Goal: Communication & Community: Share content

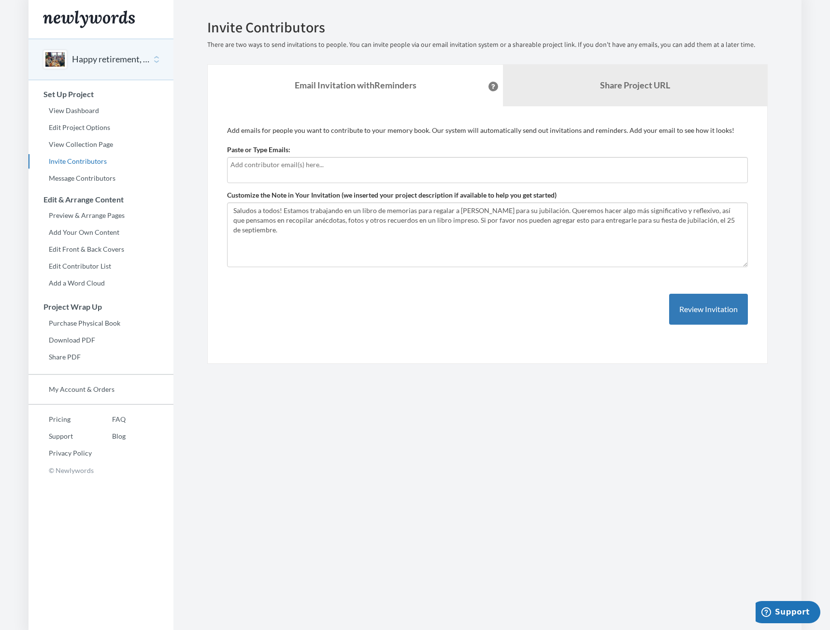
click at [268, 166] on input "text" at bounding box center [487, 164] width 514 height 11
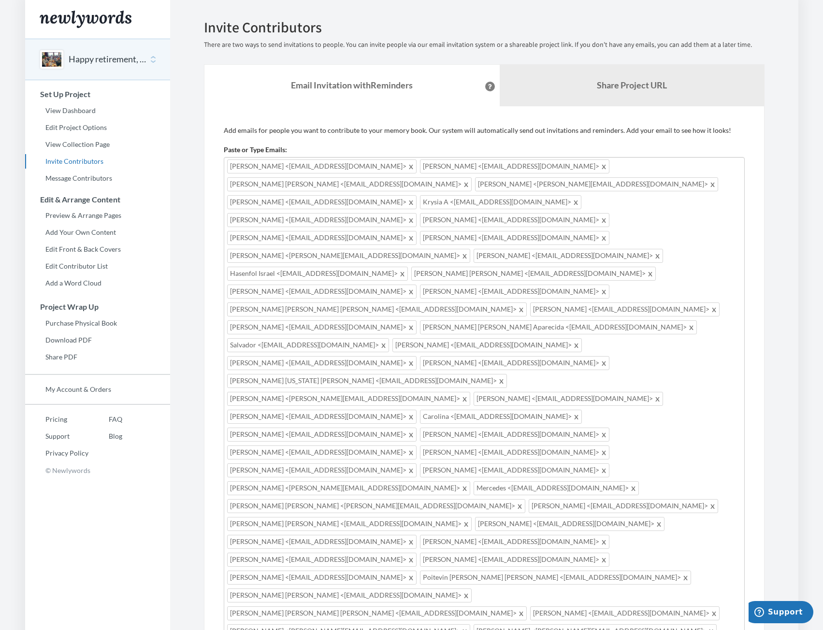
type input "p"
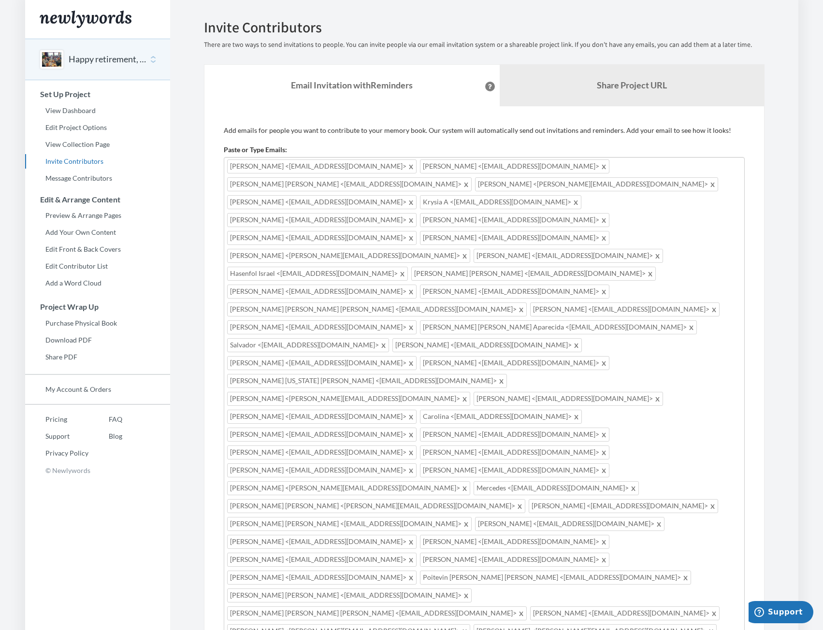
paste textarea "Como saben, Javier se jubila próximamente, y queremos hacer algo realmente espe…"
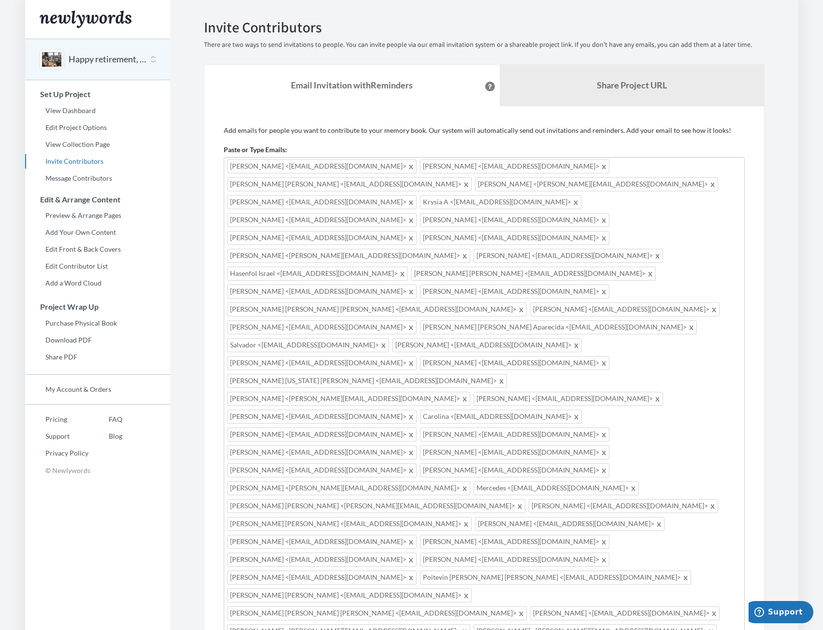
scroll to position [39, 0]
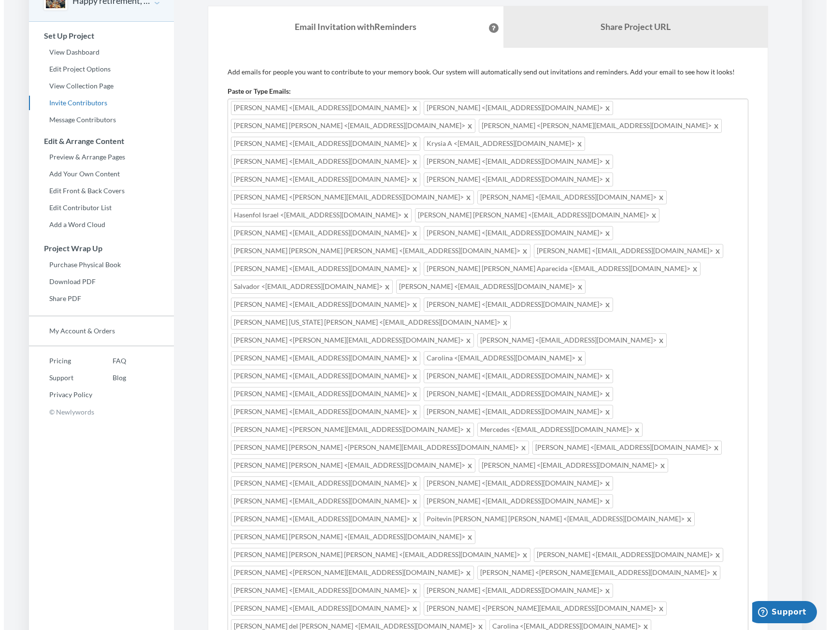
scroll to position [61, 0]
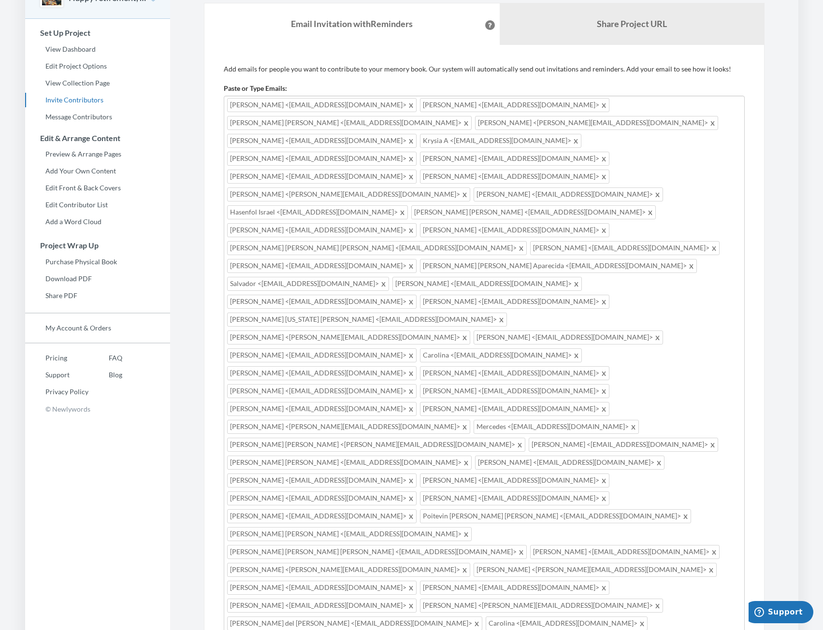
type textarea "Saludos a todos! Como saben, Javier se jubila próximamente, y queremos hacer al…"
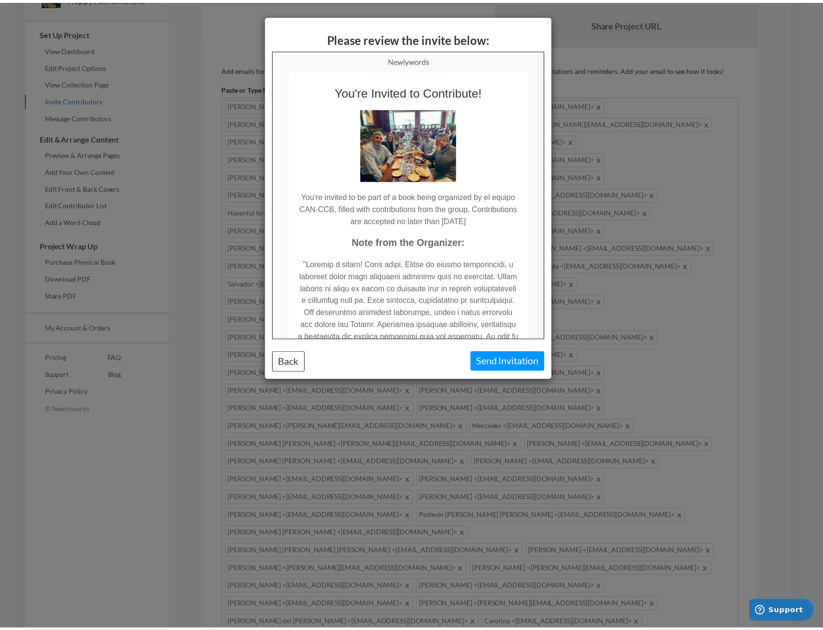
scroll to position [0, 0]
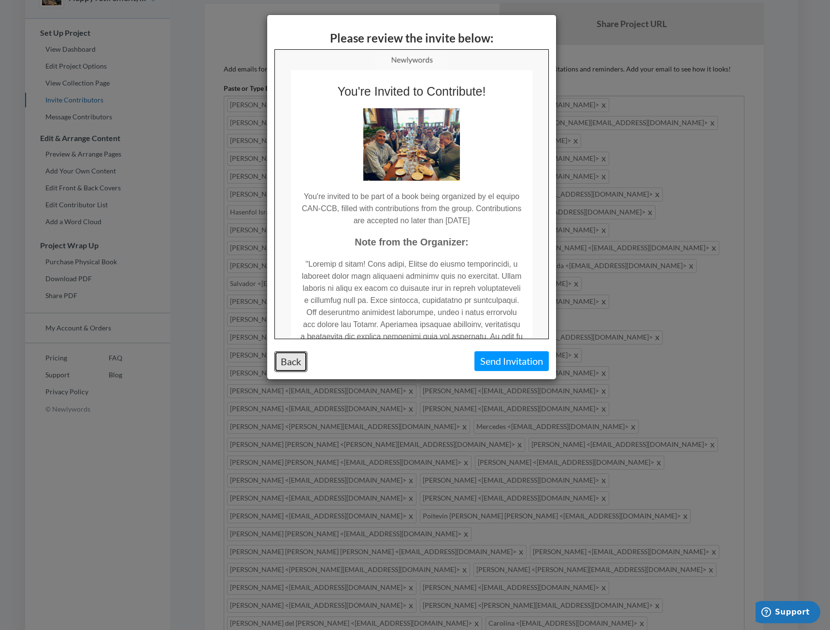
click at [292, 366] on button "Back" at bounding box center [290, 361] width 33 height 21
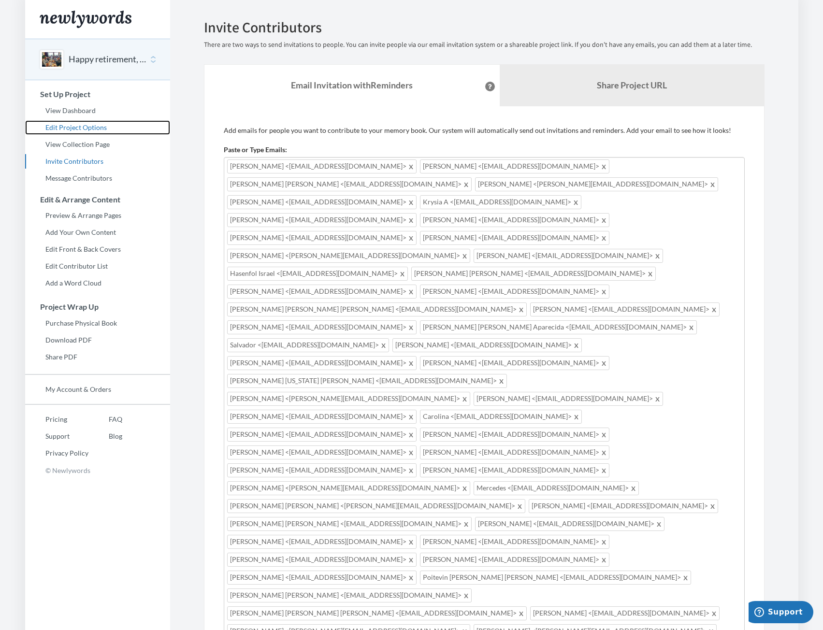
click at [100, 123] on link "Edit Project Options" at bounding box center [97, 127] width 145 height 14
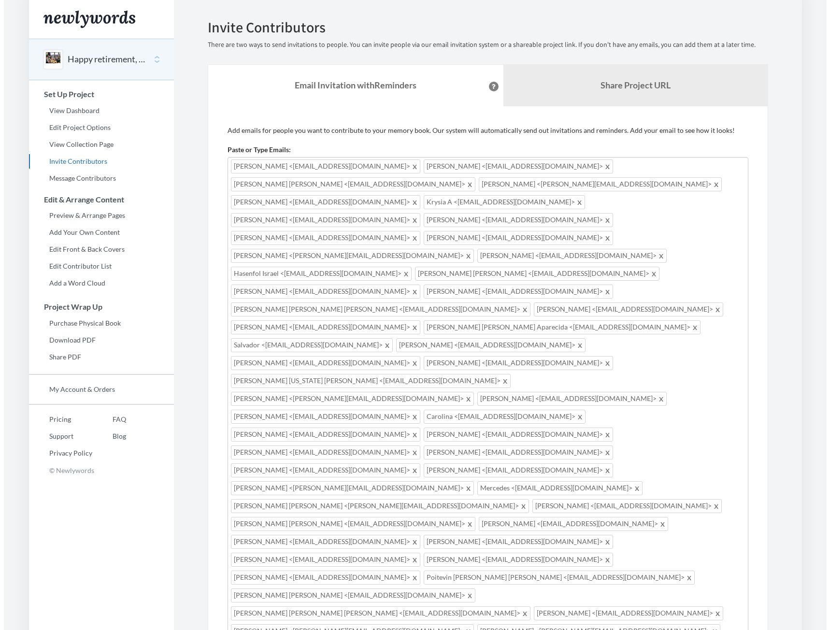
scroll to position [39, 0]
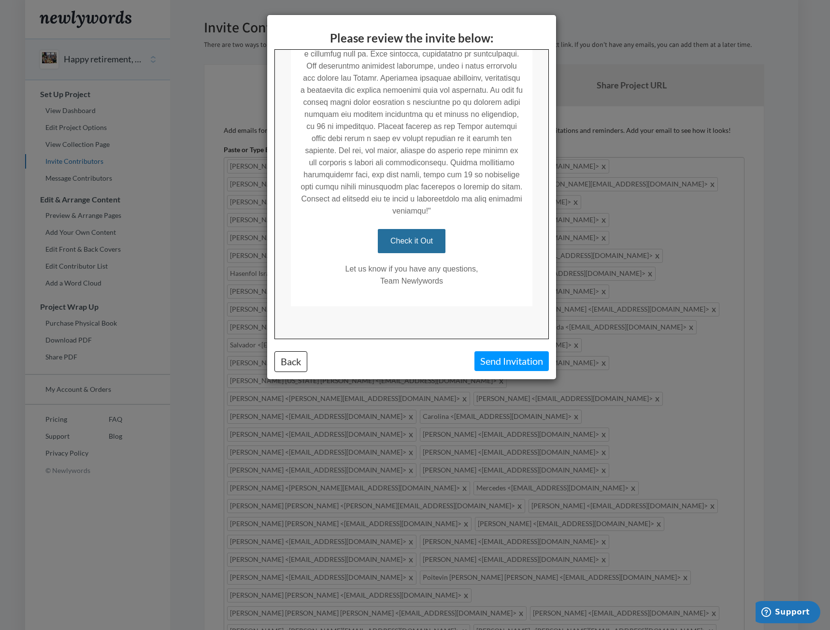
scroll to position [248, 0]
click at [493, 353] on button "Send Invitation" at bounding box center [511, 361] width 74 height 20
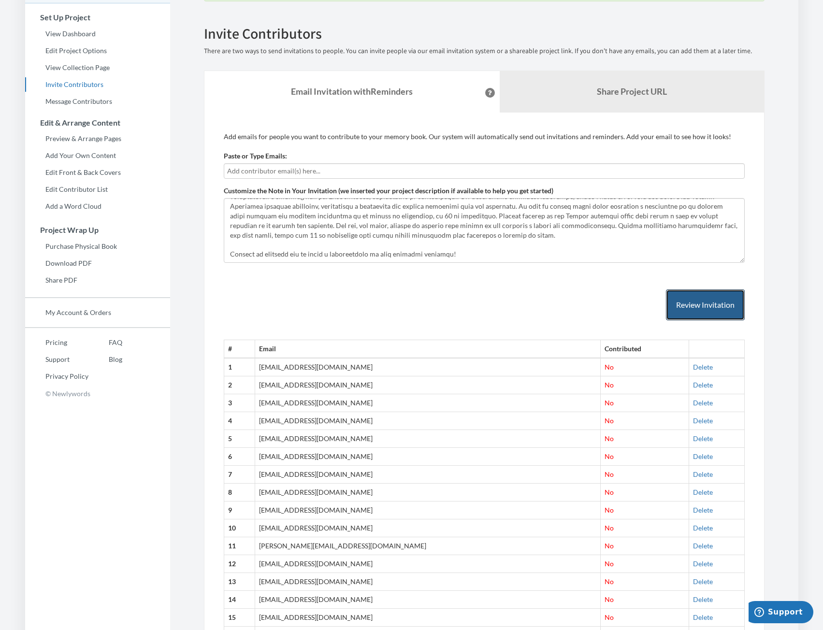
scroll to position [0, 0]
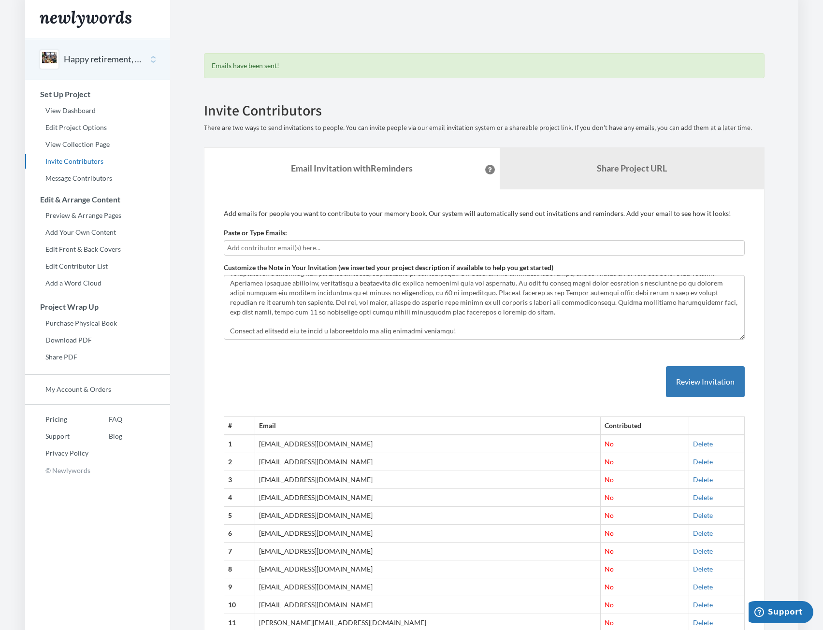
click at [644, 173] on link "Share Project URL" at bounding box center [631, 169] width 264 height 42
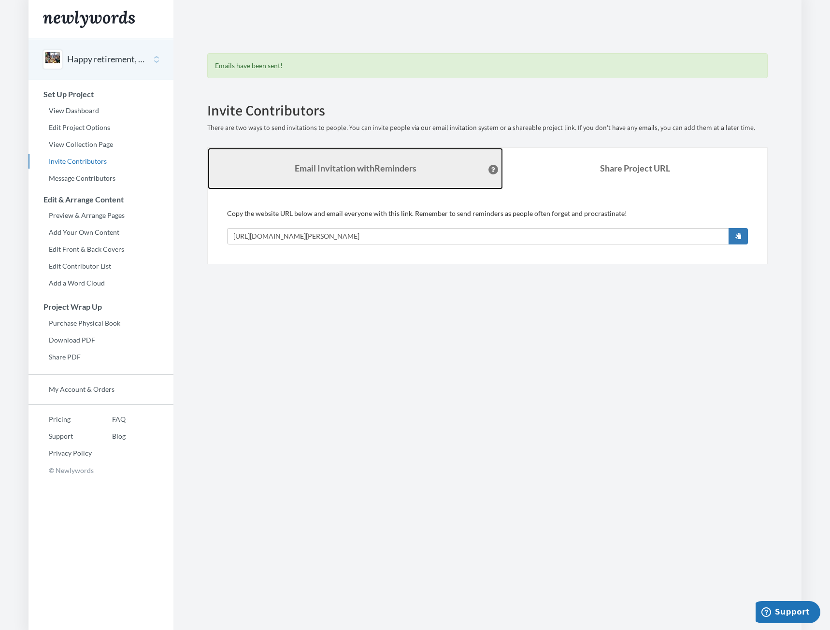
click at [425, 173] on link "Email Invitation with Reminders" at bounding box center [355, 169] width 295 height 42
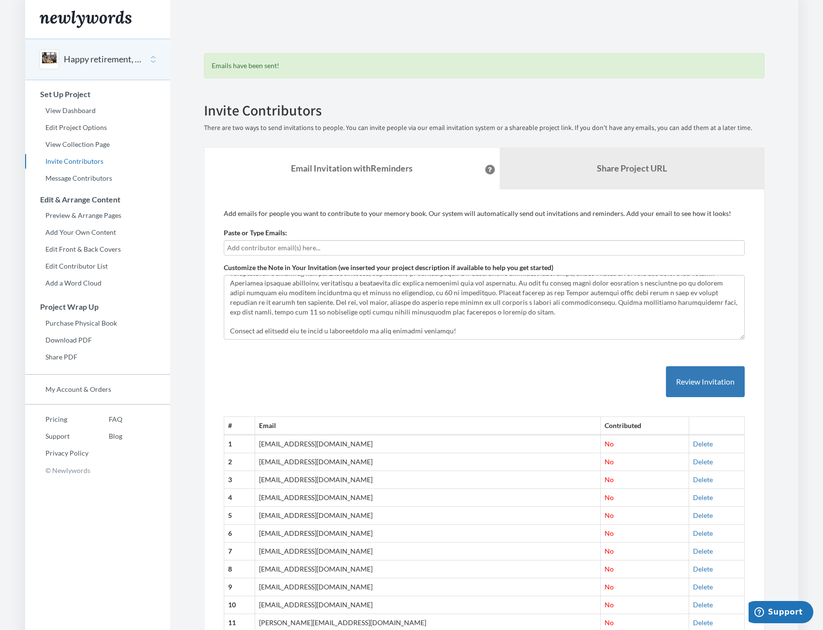
click at [719, 383] on button "Review Invitation" at bounding box center [705, 381] width 79 height 31
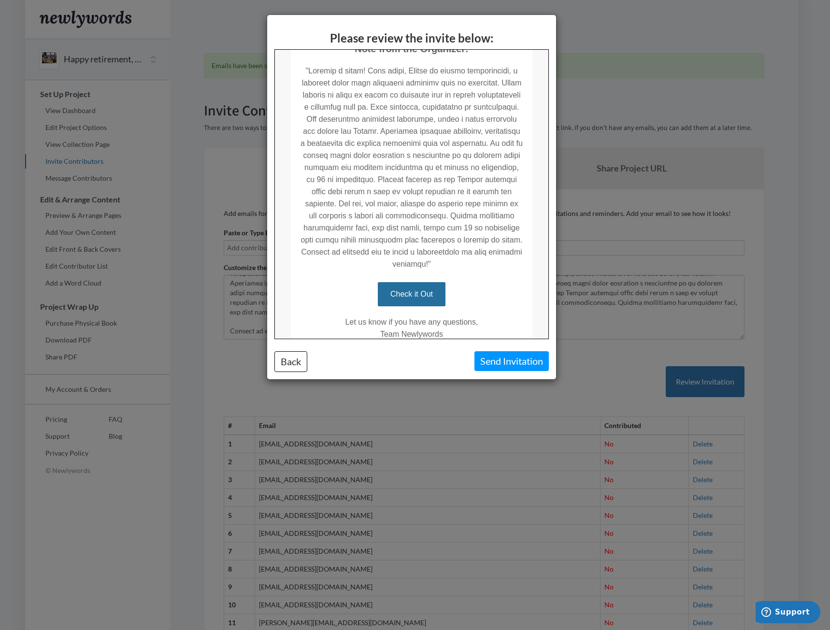
scroll to position [248, 0]
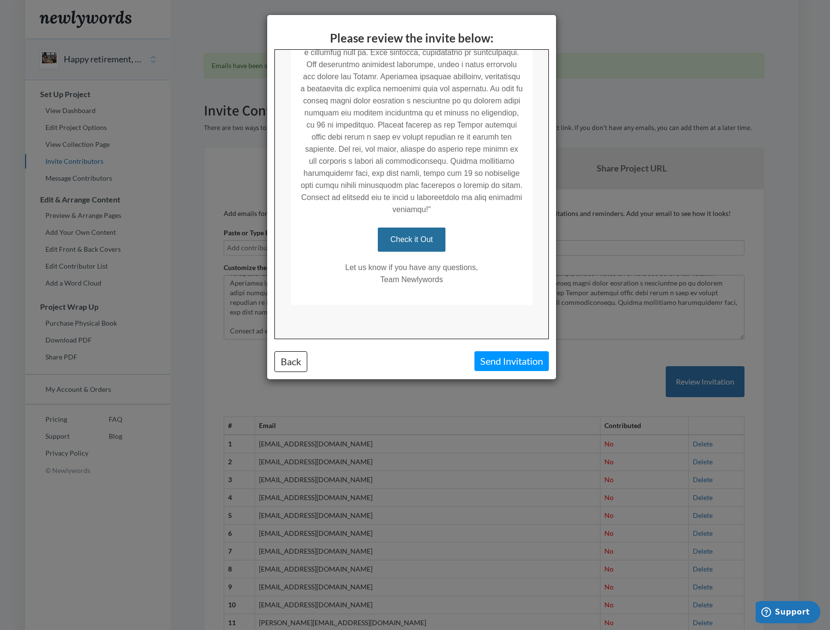
click at [502, 250] on td "Check it Out" at bounding box center [411, 233] width 242 height 36
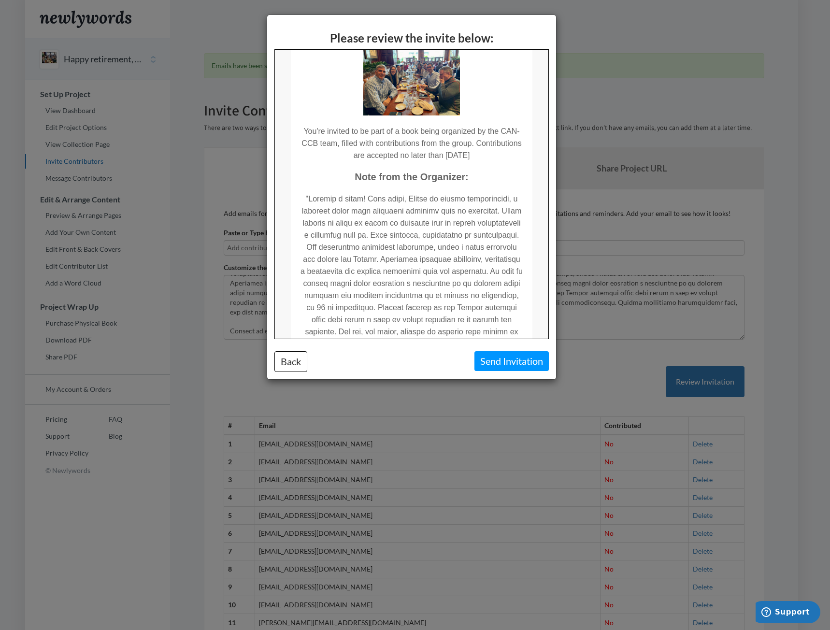
scroll to position [48, 0]
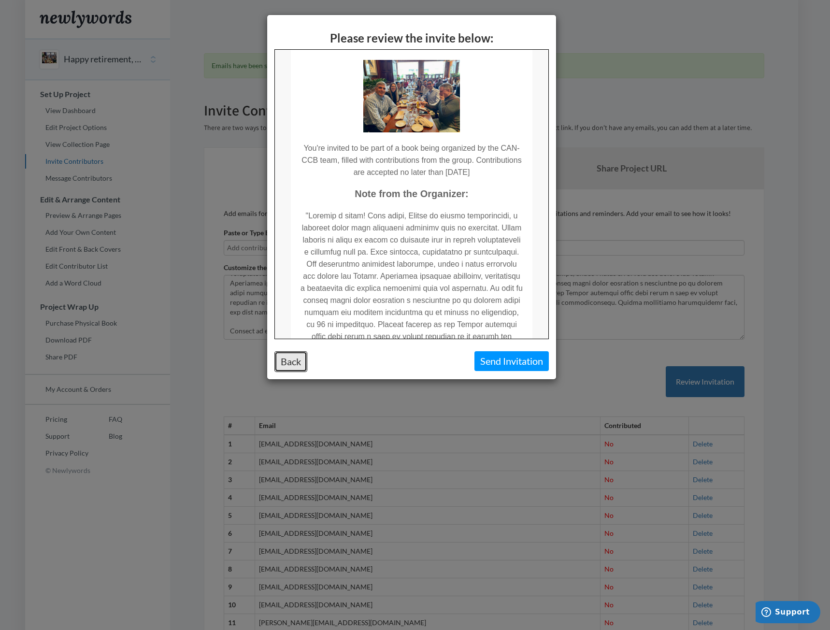
click at [299, 361] on button "Back" at bounding box center [290, 361] width 33 height 21
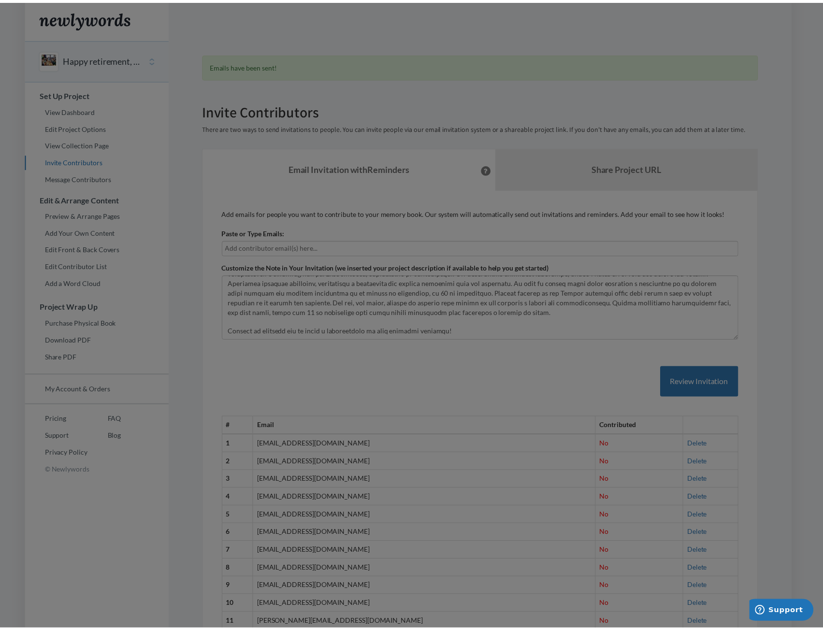
scroll to position [0, 0]
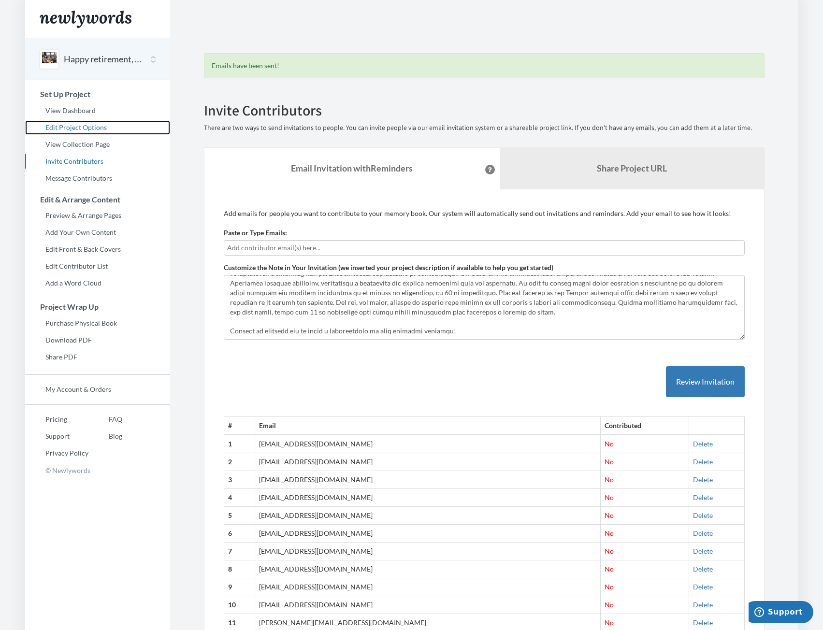
click at [99, 128] on link "Edit Project Options" at bounding box center [97, 127] width 145 height 14
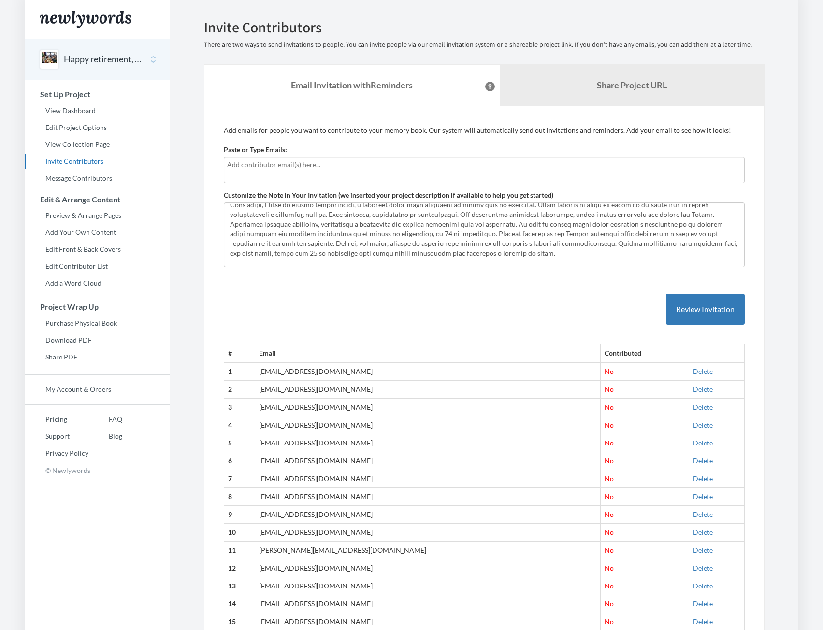
scroll to position [39, 0]
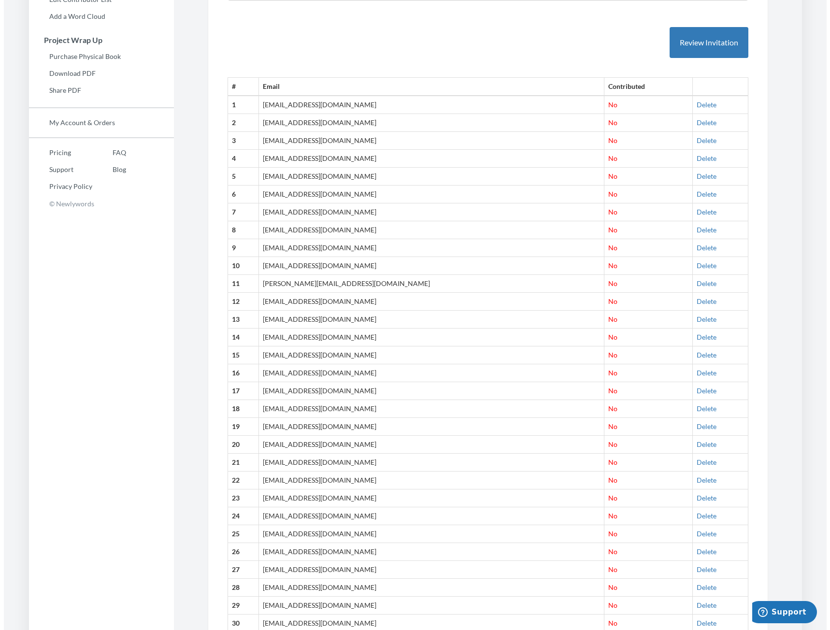
scroll to position [0, 0]
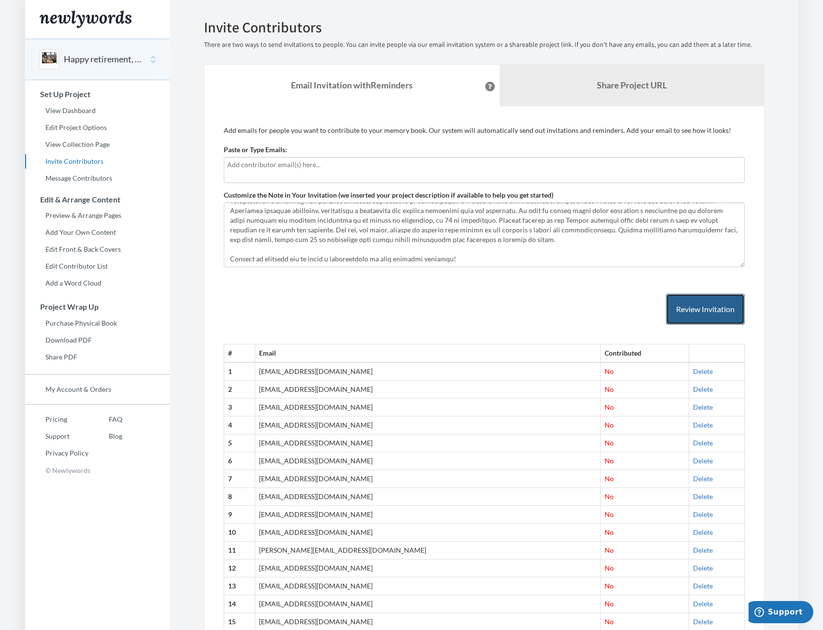
click at [725, 303] on button "Review Invitation" at bounding box center [705, 309] width 79 height 31
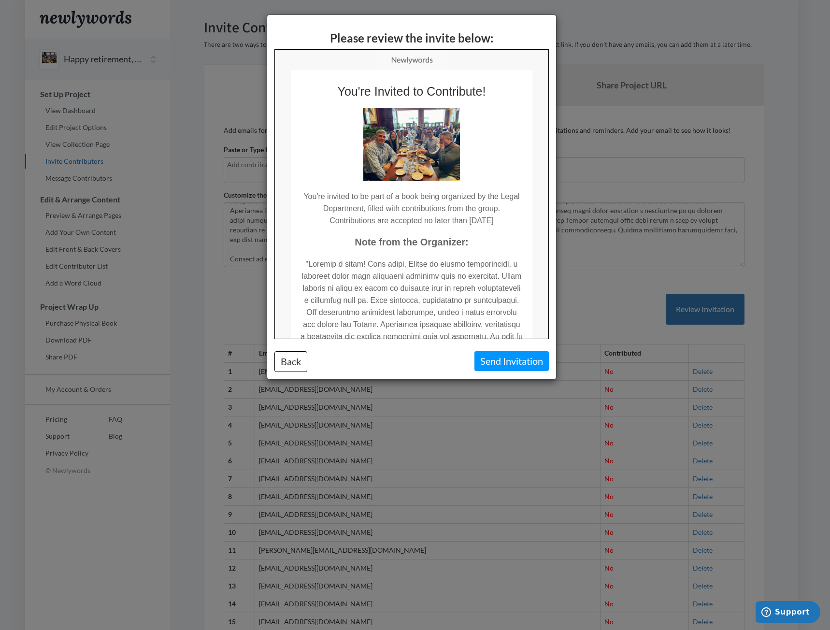
click at [520, 210] on td "You're invited to be part of a book being organized by the Legal Department, fi…" at bounding box center [411, 203] width 242 height 46
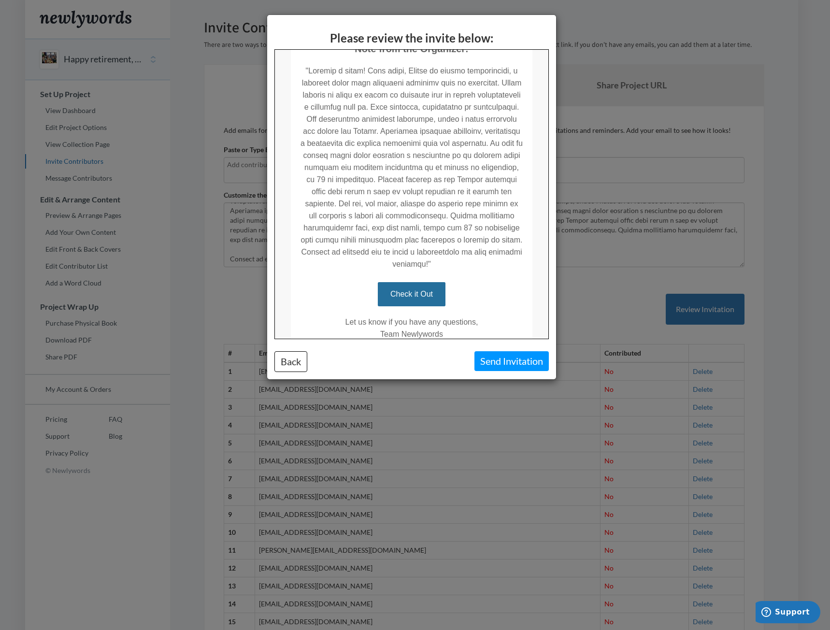
scroll to position [248, 0]
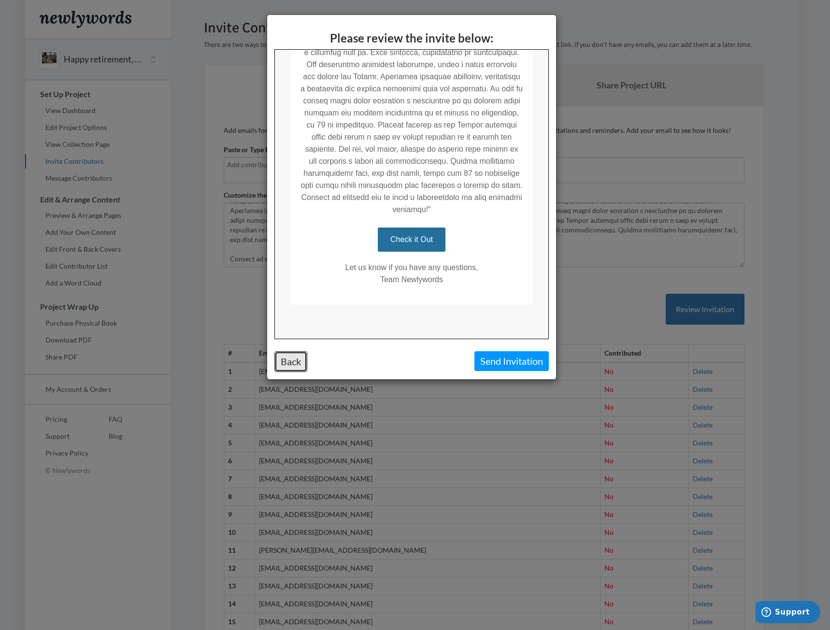
click at [299, 367] on button "Back" at bounding box center [290, 361] width 33 height 21
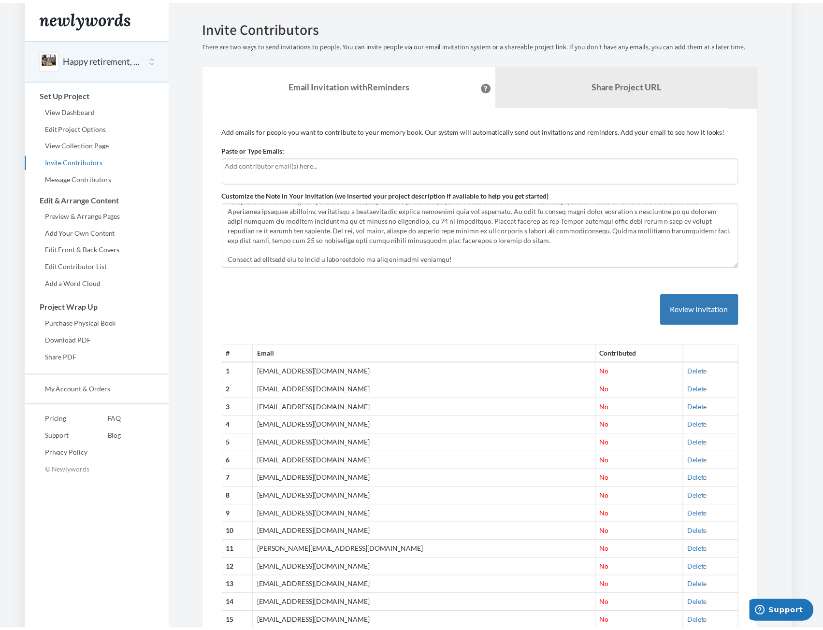
scroll to position [0, 0]
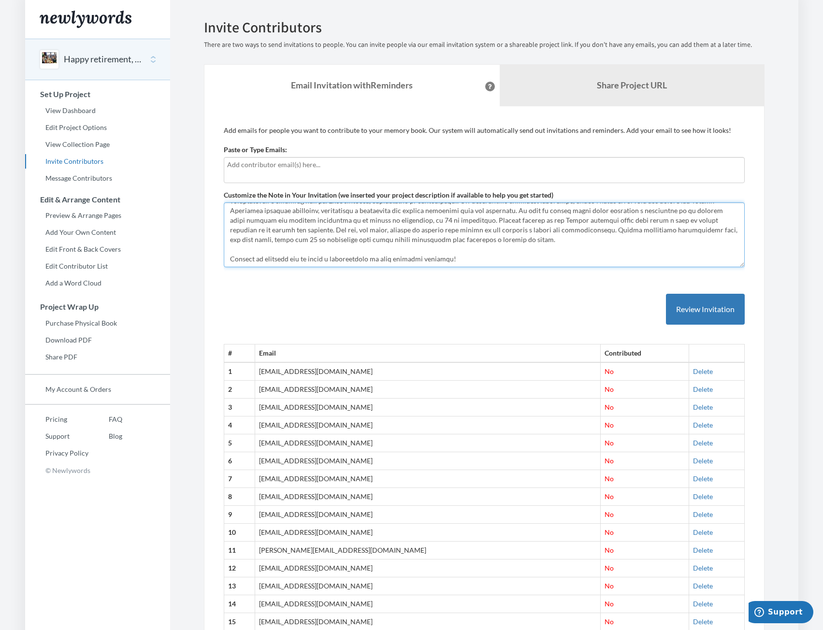
click at [479, 248] on textarea "Customize the Note in Your Invitation (we inserted your project description if …" at bounding box center [484, 234] width 521 height 65
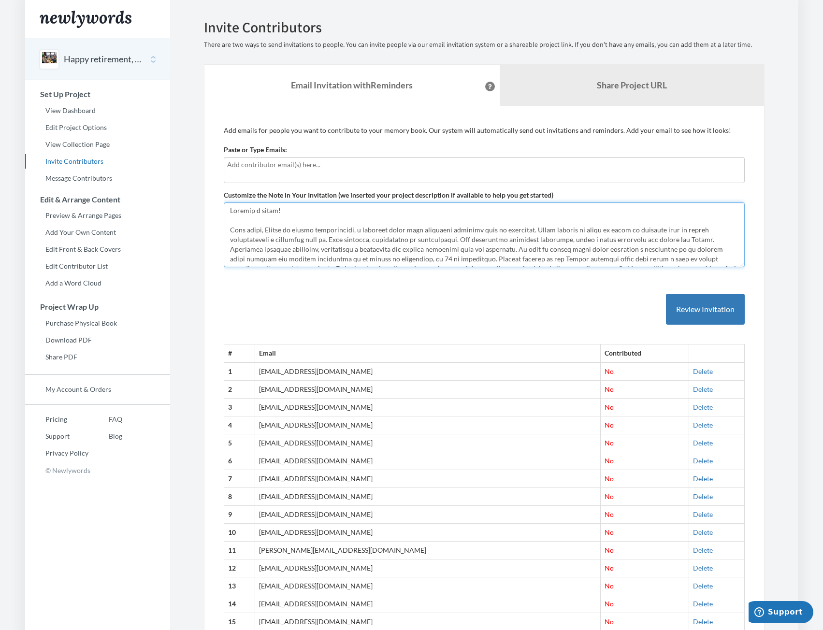
drag, startPoint x: 484, startPoint y: 242, endPoint x: 223, endPoint y: 226, distance: 261.4
click at [224, 226] on textarea "Customize the Note in Your Invitation (we inserted your project description if …" at bounding box center [484, 234] width 521 height 65
paste textarea "Saludos a todos! Como saben, Javier se jubila próximamente, y queremos hacer al…"
click at [281, 225] on textarea "Customize the Note in Your Invitation (we inserted your project description if …" at bounding box center [484, 234] width 521 height 65
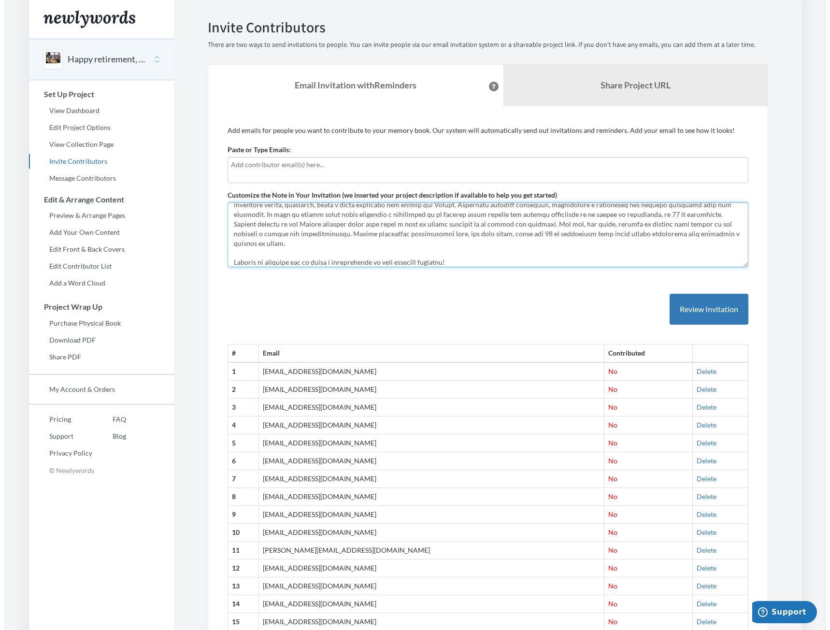
scroll to position [3, 0]
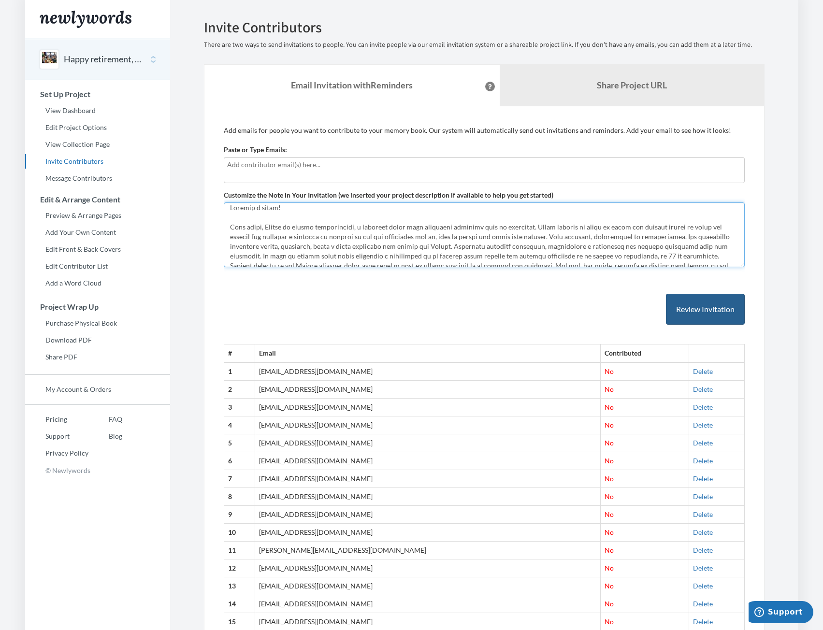
type textarea "Saludos a todos! Como saben, Javier se jubila próximamente, y queremos hacer al…"
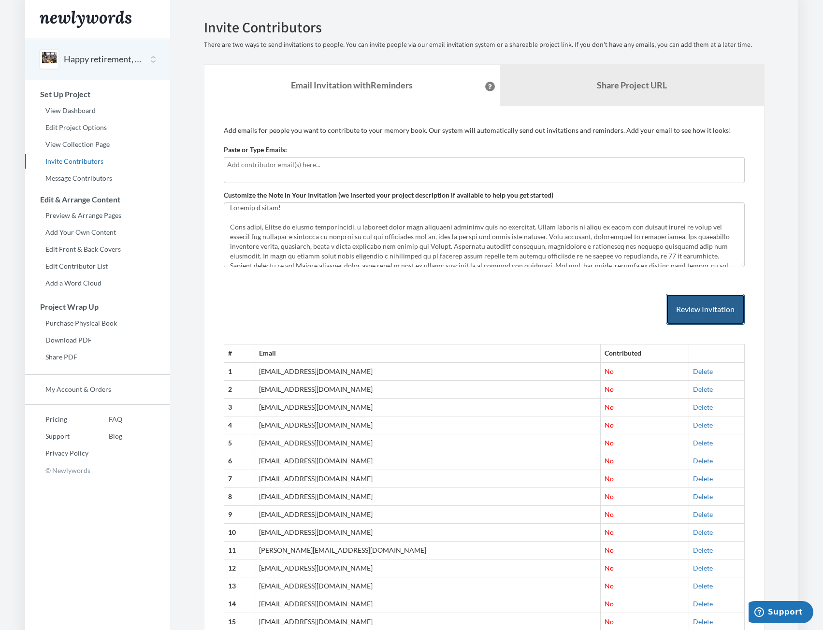
click at [680, 306] on button "Review Invitation" at bounding box center [705, 309] width 79 height 31
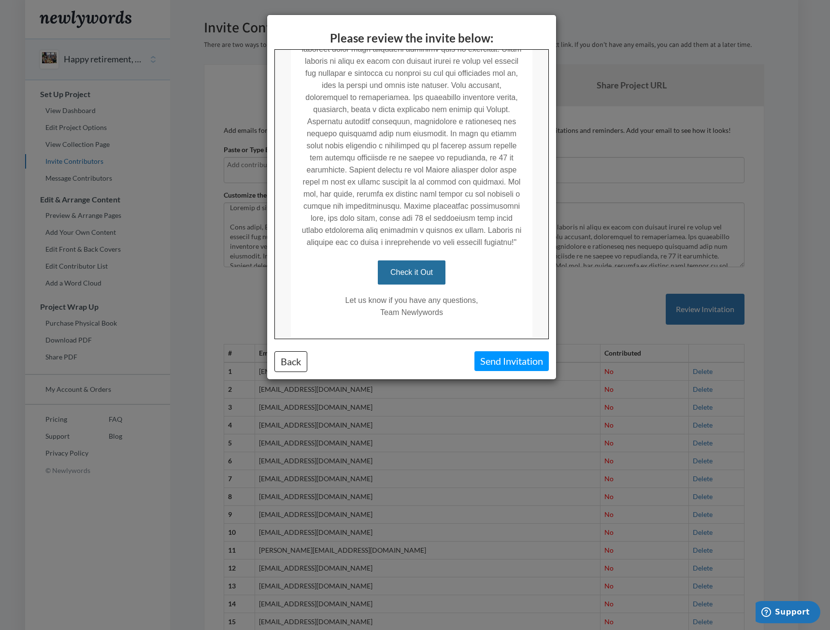
scroll to position [272, 0]
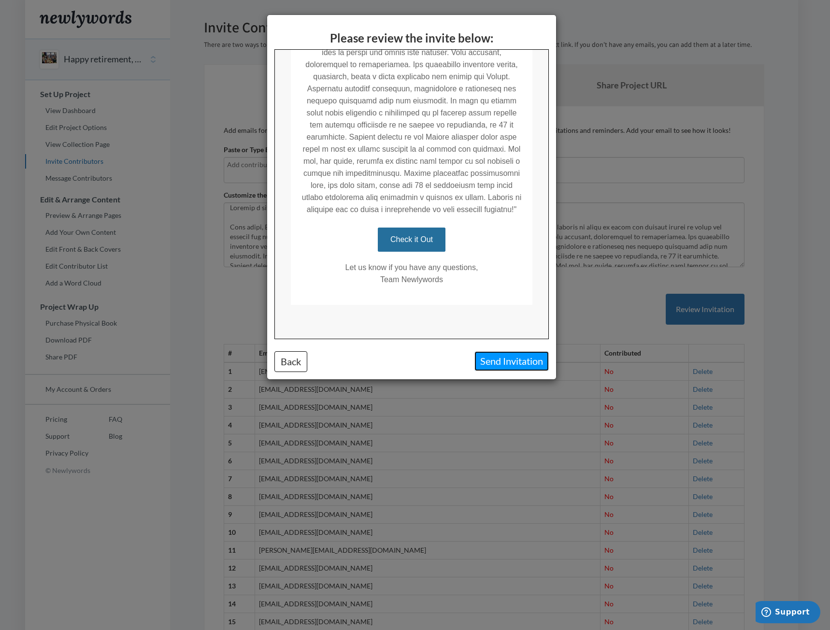
click at [513, 356] on button "Send Invitation" at bounding box center [511, 361] width 74 height 20
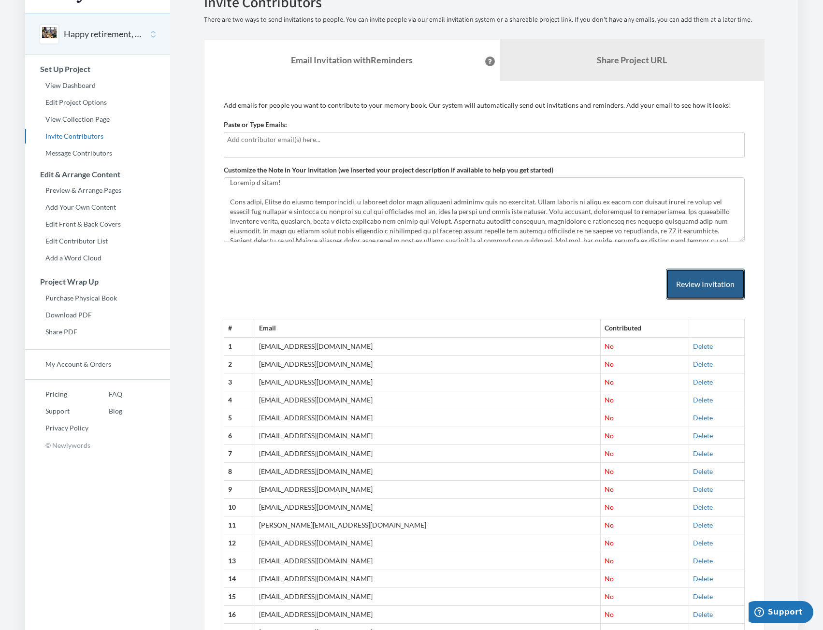
scroll to position [0, 0]
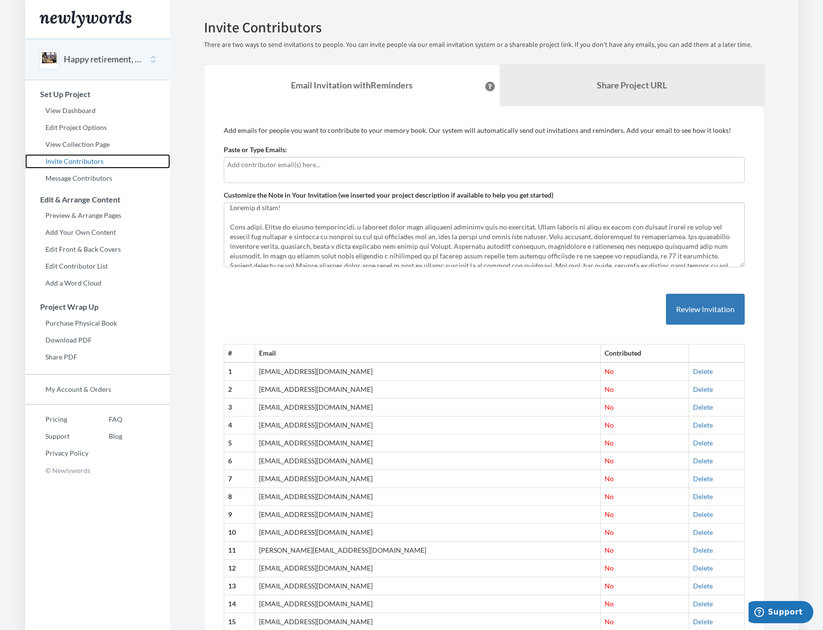
click at [76, 160] on link "Invite Contributors" at bounding box center [97, 161] width 145 height 14
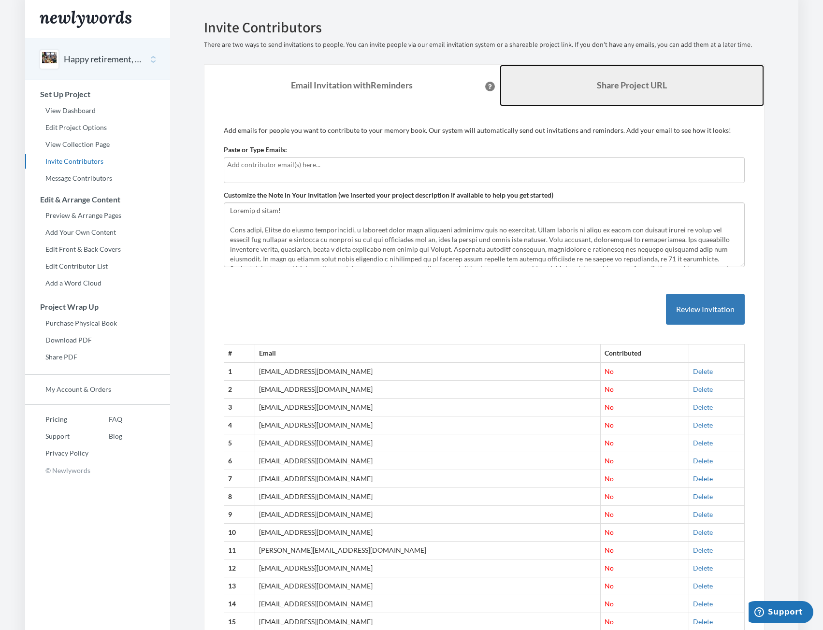
click at [526, 69] on link "Share Project URL" at bounding box center [631, 86] width 264 height 42
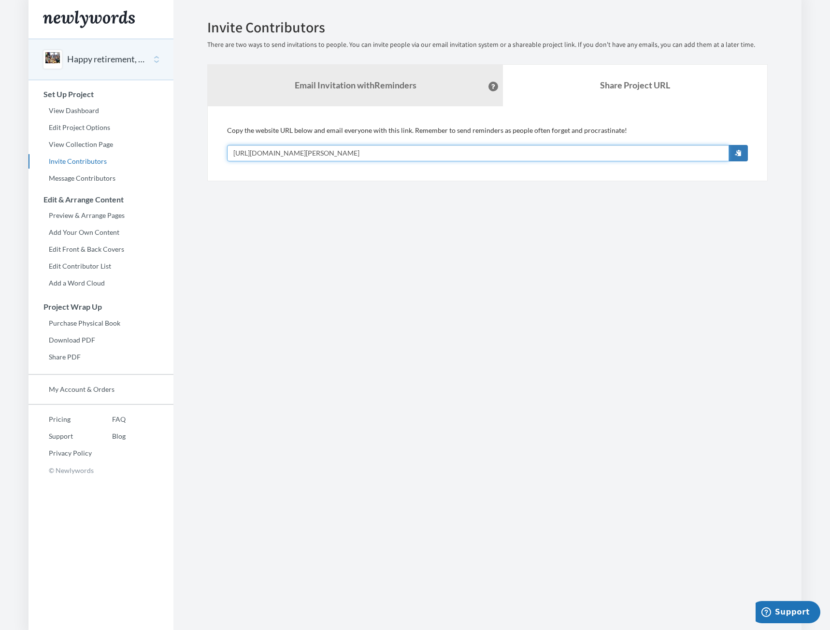
click at [721, 150] on input "[URL][DOMAIN_NAME][PERSON_NAME]" at bounding box center [478, 153] width 502 height 16
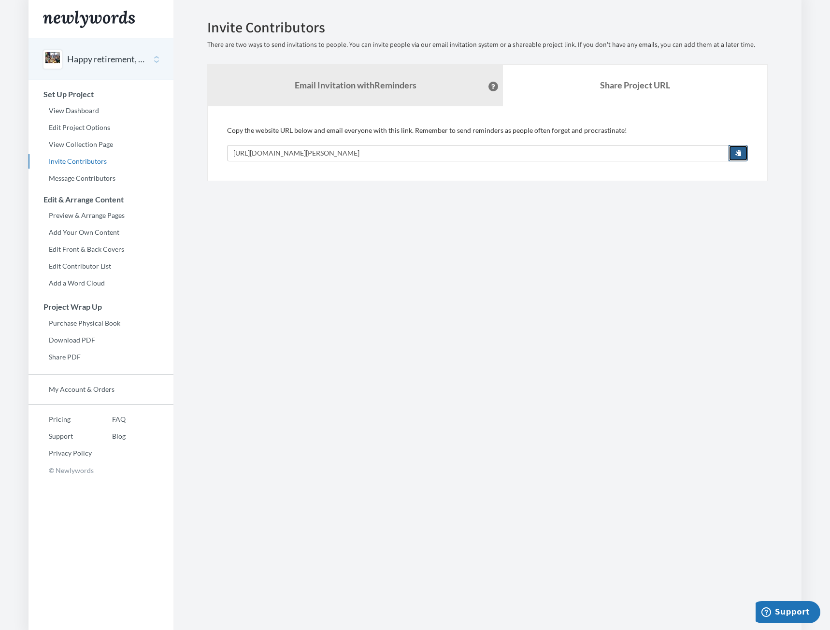
click at [745, 152] on button "button" at bounding box center [737, 153] width 19 height 16
drag, startPoint x: 391, startPoint y: 349, endPoint x: 390, endPoint y: 339, distance: 10.2
click at [391, 349] on section "Emails have been sent! Invite Contributors There are two ways to send invitatio…" at bounding box center [487, 315] width 628 height 630
click at [395, 74] on link "Email Invitation with Reminders" at bounding box center [355, 86] width 295 height 42
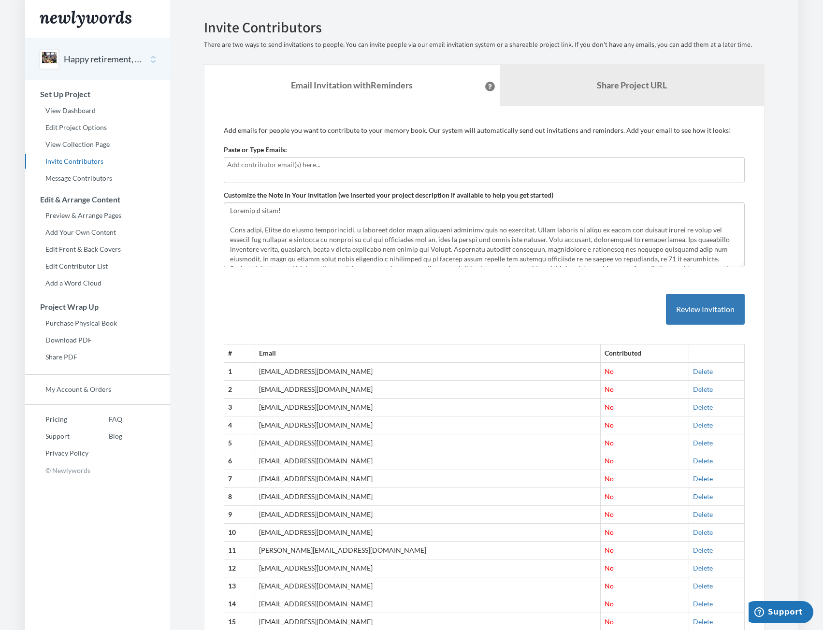
click at [404, 128] on p "Add emails for people you want to contribute to your memory book. Our system wi…" at bounding box center [484, 131] width 521 height 10
click at [72, 105] on link "View Dashboard" at bounding box center [97, 110] width 145 height 14
click at [60, 180] on link "Message Contributors" at bounding box center [97, 178] width 145 height 14
